Goal: Navigation & Orientation: Find specific page/section

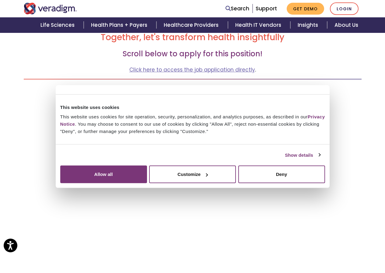
scroll to position [274, 0]
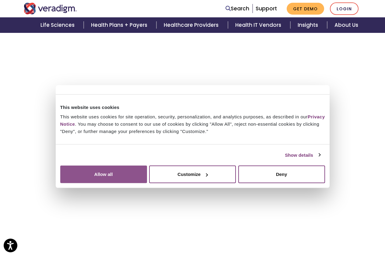
click at [147, 183] on button "Allow all" at bounding box center [103, 175] width 87 height 18
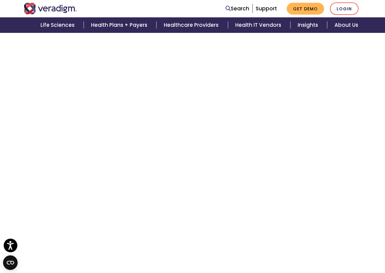
scroll to position [335, 0]
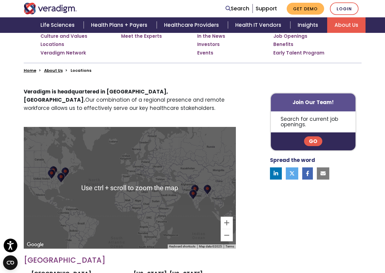
scroll to position [183, 0]
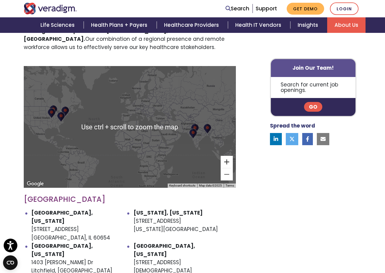
click at [228, 160] on button "Zoom in" at bounding box center [227, 162] width 12 height 12
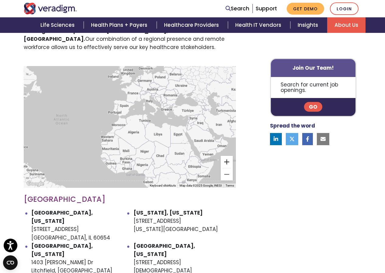
click at [229, 159] on button "Zoom in" at bounding box center [227, 162] width 12 height 12
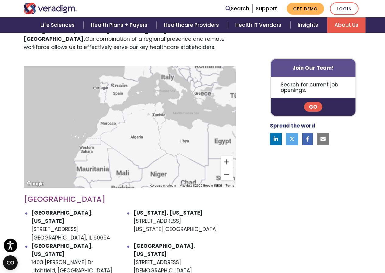
click at [229, 159] on button "Zoom in" at bounding box center [227, 162] width 12 height 12
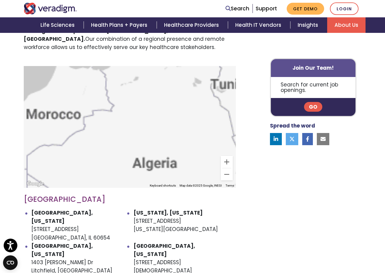
click at [196, 138] on div at bounding box center [130, 127] width 212 height 122
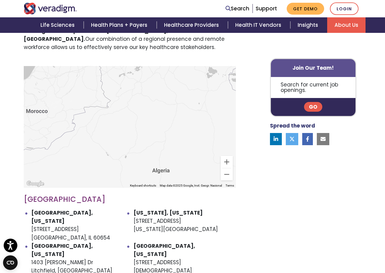
drag, startPoint x: 159, startPoint y: 116, endPoint x: 110, endPoint y: 114, distance: 48.4
click at [113, 116] on div at bounding box center [130, 127] width 212 height 122
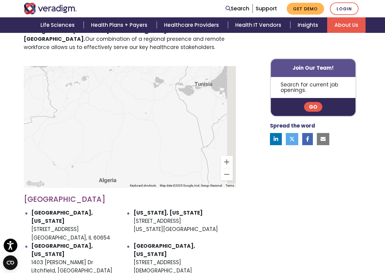
drag, startPoint x: 193, startPoint y: 113, endPoint x: 104, endPoint y: 126, distance: 89.2
click at [104, 126] on div at bounding box center [130, 127] width 212 height 122
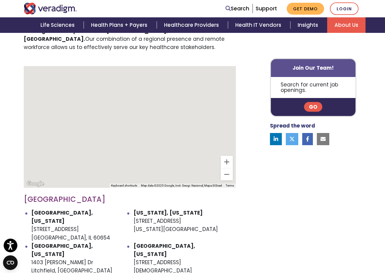
drag, startPoint x: 153, startPoint y: 125, endPoint x: 99, endPoint y: 124, distance: 53.6
click at [101, 127] on div at bounding box center [130, 127] width 212 height 122
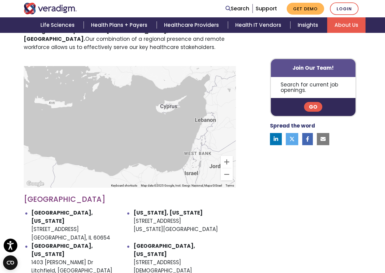
drag, startPoint x: 135, startPoint y: 137, endPoint x: 142, endPoint y: 109, distance: 29.0
click at [137, 129] on div at bounding box center [130, 127] width 212 height 122
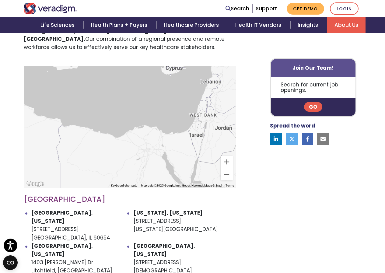
drag, startPoint x: 142, startPoint y: 109, endPoint x: 148, endPoint y: 79, distance: 30.5
click at [147, 82] on div at bounding box center [130, 127] width 212 height 122
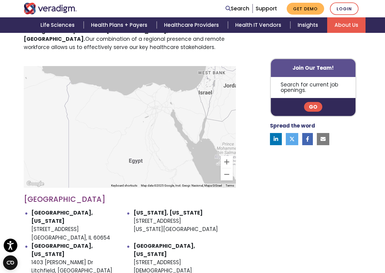
drag, startPoint x: 156, startPoint y: 115, endPoint x: 154, endPoint y: 107, distance: 8.1
click at [155, 110] on div at bounding box center [130, 127] width 212 height 122
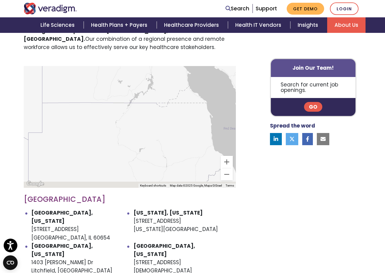
drag, startPoint x: 180, startPoint y: 141, endPoint x: 168, endPoint y: 105, distance: 38.1
click at [172, 110] on div at bounding box center [130, 127] width 212 height 122
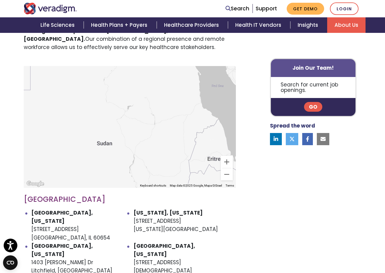
drag, startPoint x: 143, startPoint y: 95, endPoint x: 68, endPoint y: 97, distance: 75.5
click at [75, 97] on div at bounding box center [130, 127] width 212 height 122
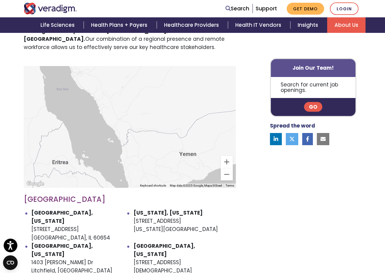
drag, startPoint x: 29, startPoint y: 85, endPoint x: 8, endPoint y: 80, distance: 21.6
click at [14, 82] on div "Veradigm is headquartered in Chicago, IL. Our combination of a regional presenc…" at bounding box center [192, 267] width 385 height 511
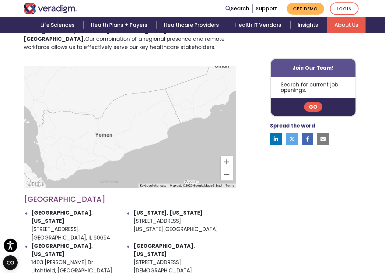
drag, startPoint x: 109, startPoint y: 106, endPoint x: 42, endPoint y: 86, distance: 70.3
click at [46, 88] on div at bounding box center [130, 127] width 212 height 122
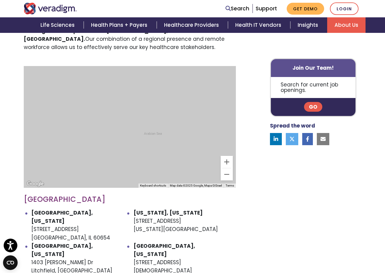
drag, startPoint x: 110, startPoint y: 113, endPoint x: 85, endPoint y: 78, distance: 43.5
click at [95, 94] on div at bounding box center [130, 127] width 212 height 122
drag, startPoint x: 96, startPoint y: 100, endPoint x: 75, endPoint y: 105, distance: 22.0
click at [81, 104] on div at bounding box center [130, 127] width 212 height 122
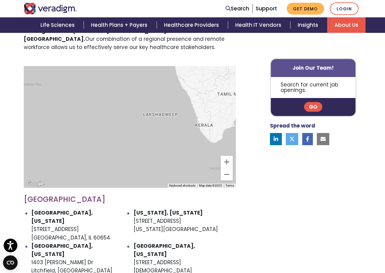
drag, startPoint x: 145, startPoint y: 115, endPoint x: 118, endPoint y: 126, distance: 28.9
click at [120, 123] on div at bounding box center [130, 127] width 212 height 122
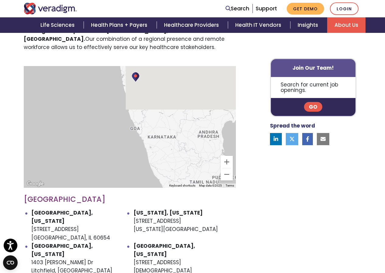
drag, startPoint x: 145, startPoint y: 143, endPoint x: 146, endPoint y: 159, distance: 15.5
click at [146, 159] on div at bounding box center [130, 127] width 212 height 122
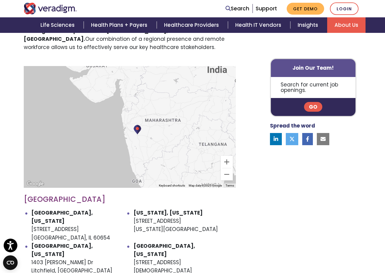
drag, startPoint x: 155, startPoint y: 145, endPoint x: 156, endPoint y: 154, distance: 9.5
click at [156, 154] on div at bounding box center [130, 127] width 212 height 122
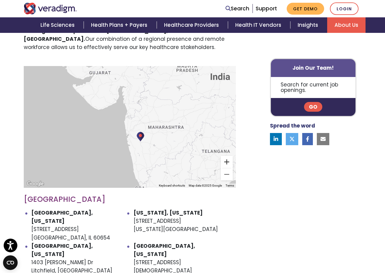
click at [225, 163] on button "Zoom in" at bounding box center [227, 162] width 12 height 12
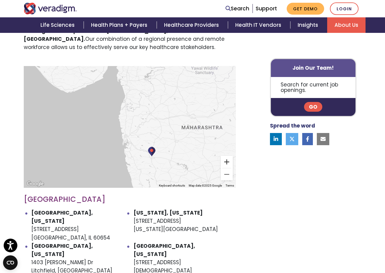
click at [225, 162] on button "Zoom in" at bounding box center [227, 162] width 12 height 12
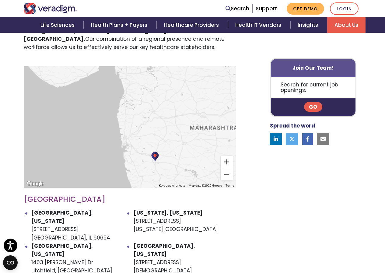
click at [225, 162] on button "Zoom in" at bounding box center [227, 162] width 12 height 12
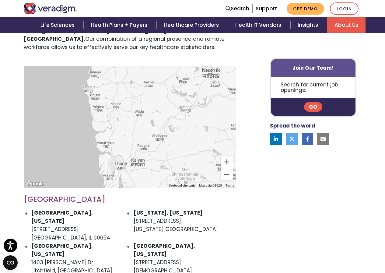
drag, startPoint x: 191, startPoint y: 154, endPoint x: 164, endPoint y: 101, distance: 59.6
click at [172, 114] on div at bounding box center [130, 127] width 212 height 122
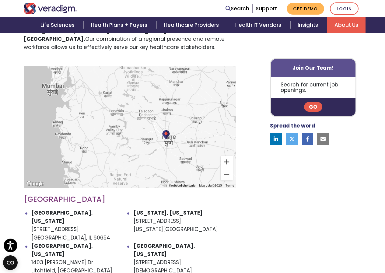
click at [229, 157] on button "Zoom in" at bounding box center [227, 162] width 12 height 12
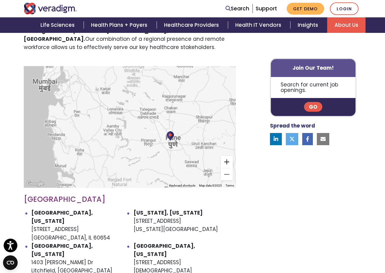
click at [229, 157] on button "Zoom in" at bounding box center [227, 162] width 12 height 12
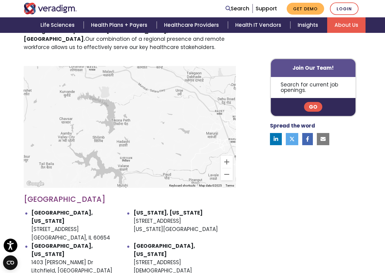
drag, startPoint x: 193, startPoint y: 144, endPoint x: 111, endPoint y: 77, distance: 105.8
click at [137, 98] on div at bounding box center [130, 127] width 212 height 122
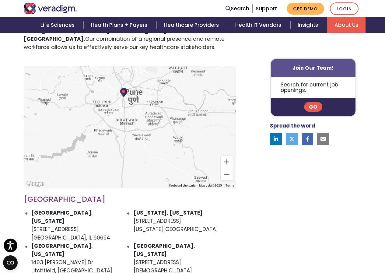
drag, startPoint x: 134, startPoint y: 101, endPoint x: 140, endPoint y: 143, distance: 41.8
click at [140, 143] on div at bounding box center [130, 127] width 212 height 122
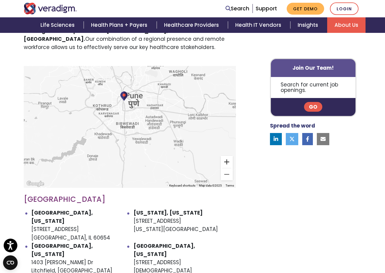
click at [227, 162] on button "Zoom in" at bounding box center [227, 162] width 12 height 12
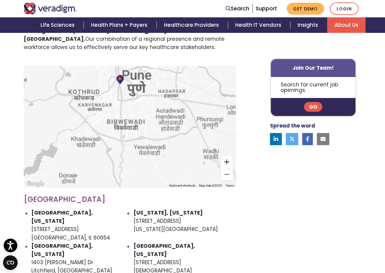
click at [227, 162] on button "Zoom in" at bounding box center [227, 162] width 12 height 12
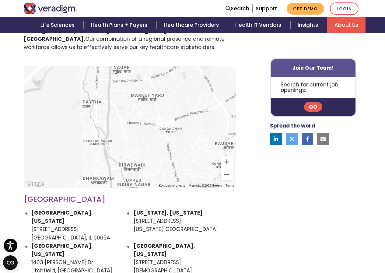
drag, startPoint x: 145, startPoint y: 84, endPoint x: 179, endPoint y: 169, distance: 92.0
click at [176, 163] on div at bounding box center [130, 127] width 212 height 122
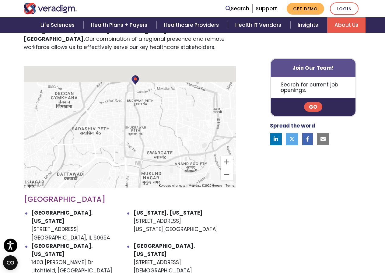
drag, startPoint x: 159, startPoint y: 146, endPoint x: 161, endPoint y: 169, distance: 23.5
click at [161, 169] on div at bounding box center [130, 127] width 212 height 122
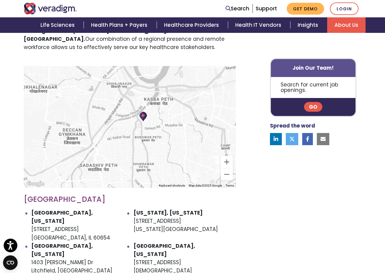
drag, startPoint x: 137, startPoint y: 124, endPoint x: 142, endPoint y: 140, distance: 16.1
click at [142, 140] on div at bounding box center [130, 127] width 212 height 122
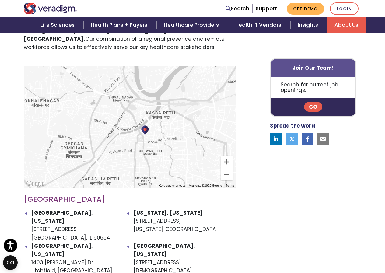
drag, startPoint x: 153, startPoint y: 133, endPoint x: 154, endPoint y: 139, distance: 5.9
click at [154, 139] on div at bounding box center [130, 127] width 212 height 122
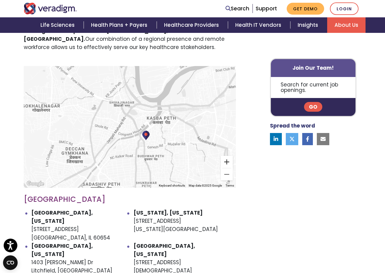
click at [226, 162] on button "Zoom in" at bounding box center [227, 162] width 12 height 12
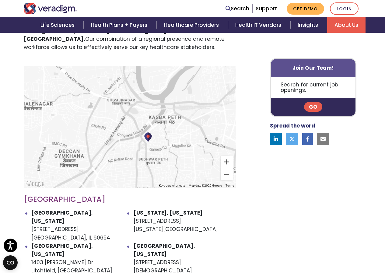
click at [226, 162] on button "Zoom in" at bounding box center [227, 162] width 12 height 12
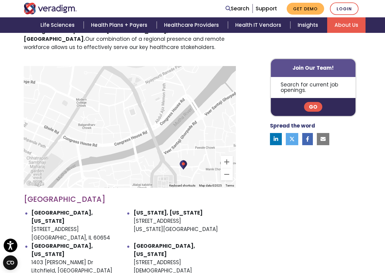
drag, startPoint x: 182, startPoint y: 140, endPoint x: 164, endPoint y: 112, distance: 33.5
click at [164, 112] on div at bounding box center [130, 127] width 212 height 122
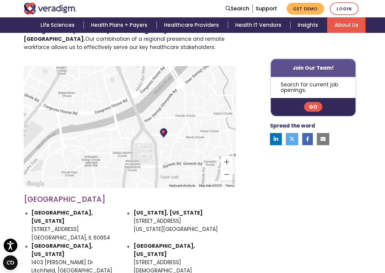
click at [233, 162] on div at bounding box center [130, 127] width 212 height 122
click at [230, 160] on button "Zoom in" at bounding box center [227, 162] width 12 height 12
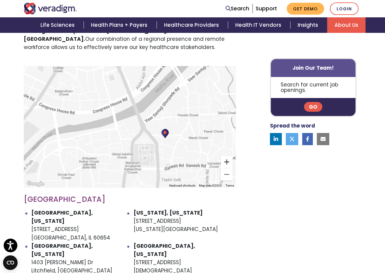
click at [230, 160] on button "Zoom in" at bounding box center [227, 162] width 12 height 12
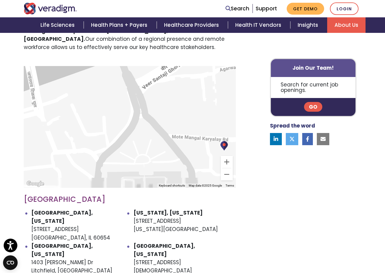
drag, startPoint x: 207, startPoint y: 146, endPoint x: 90, endPoint y: 100, distance: 125.5
click at [110, 106] on div at bounding box center [130, 127] width 212 height 122
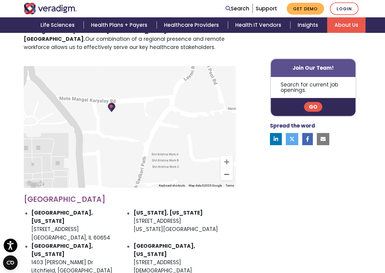
click at [228, 173] on button "Zoom out" at bounding box center [227, 174] width 12 height 12
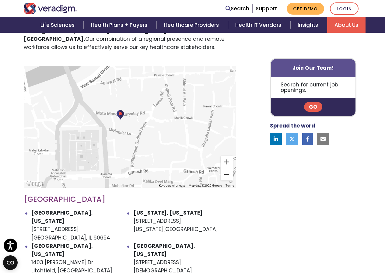
click at [228, 173] on button "Zoom out" at bounding box center [227, 174] width 12 height 12
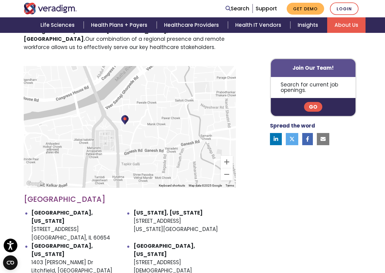
drag, startPoint x: 173, startPoint y: 120, endPoint x: 180, endPoint y: 138, distance: 19.2
click at [180, 138] on div at bounding box center [130, 127] width 212 height 122
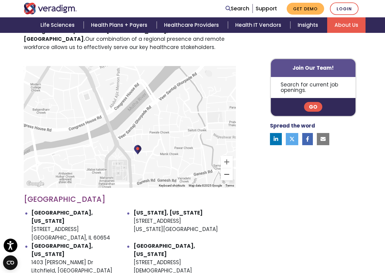
click at [228, 175] on button "Zoom out" at bounding box center [227, 174] width 12 height 12
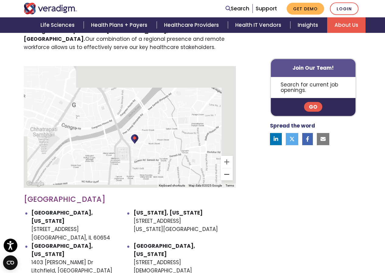
click at [228, 174] on button "Zoom out" at bounding box center [227, 174] width 12 height 12
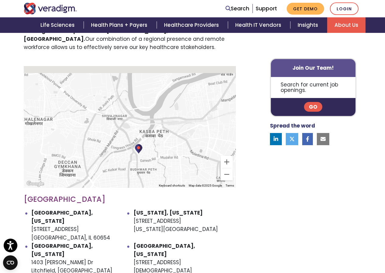
drag, startPoint x: 122, startPoint y: 103, endPoint x: 128, endPoint y: 121, distance: 18.8
click at [128, 121] on div at bounding box center [130, 127] width 212 height 122
click at [227, 176] on button "Zoom out" at bounding box center [227, 174] width 12 height 12
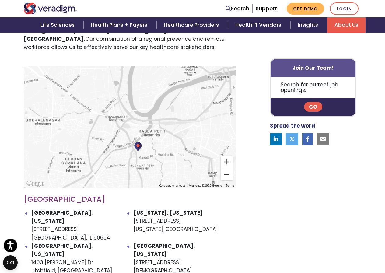
click at [227, 176] on button "Zoom out" at bounding box center [227, 174] width 12 height 12
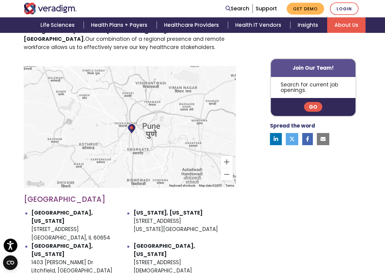
drag, startPoint x: 126, startPoint y: 115, endPoint x: 128, endPoint y: 122, distance: 7.8
click at [128, 122] on div at bounding box center [130, 127] width 212 height 122
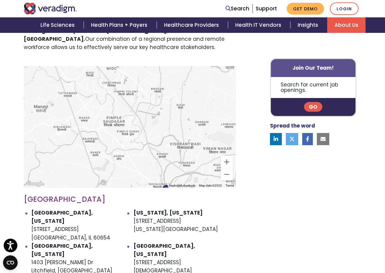
drag, startPoint x: 164, startPoint y: 104, endPoint x: 193, endPoint y: 149, distance: 53.1
click at [193, 149] on div at bounding box center [130, 127] width 212 height 122
click at [228, 178] on button "Zoom out" at bounding box center [227, 174] width 12 height 12
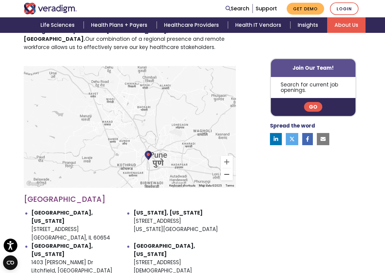
click at [227, 174] on button "Zoom out" at bounding box center [227, 174] width 12 height 12
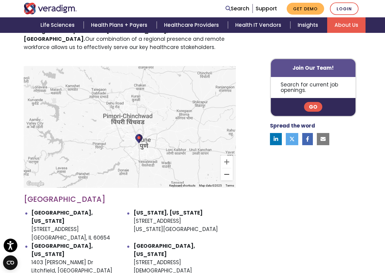
click at [227, 174] on button "Zoom out" at bounding box center [227, 174] width 12 height 12
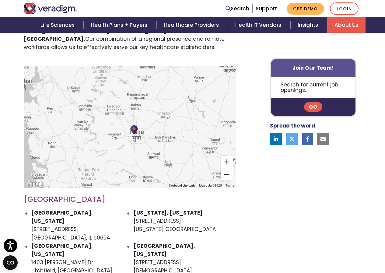
click at [226, 174] on button "Zoom out" at bounding box center [227, 174] width 12 height 12
